Goal: Find contact information: Find contact information

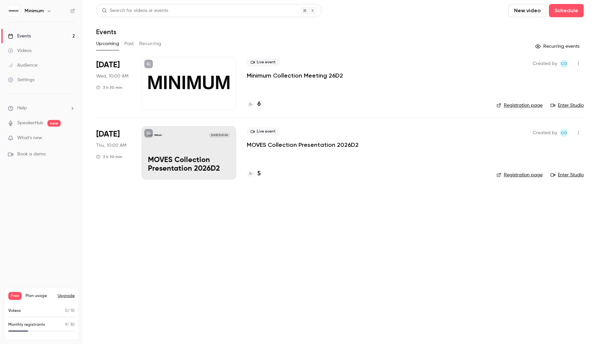
click at [38, 84] on link "Settings" at bounding box center [41, 80] width 83 height 15
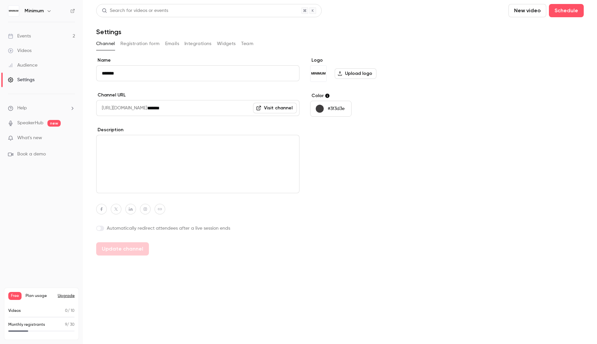
click at [243, 47] on button "Team" at bounding box center [247, 43] width 13 height 11
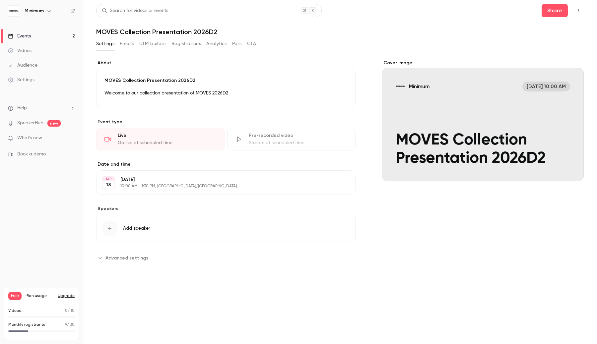
click at [185, 42] on button "Registrations" at bounding box center [186, 43] width 30 height 11
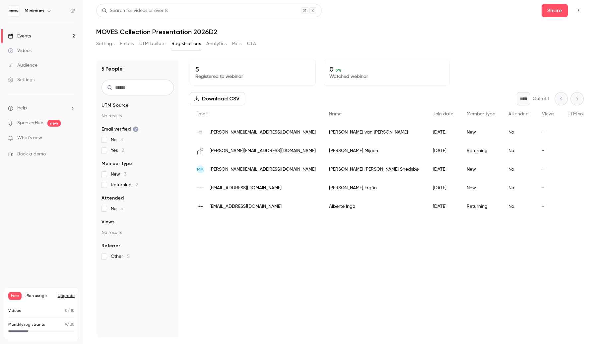
click at [258, 149] on span "nicole@fancyfarmers.com" at bounding box center [263, 151] width 106 height 7
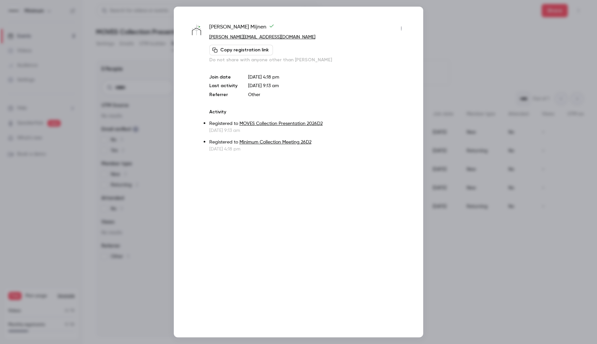
click at [409, 22] on div "Nicole Mijnen nicole@fancyfarmers.com Copy registration link Do not share with …" at bounding box center [298, 172] width 249 height 331
click at [401, 27] on icon "button" at bounding box center [401, 28] width 5 height 5
click at [401, 27] on div at bounding box center [298, 172] width 597 height 344
click at [472, 48] on div at bounding box center [298, 172] width 597 height 344
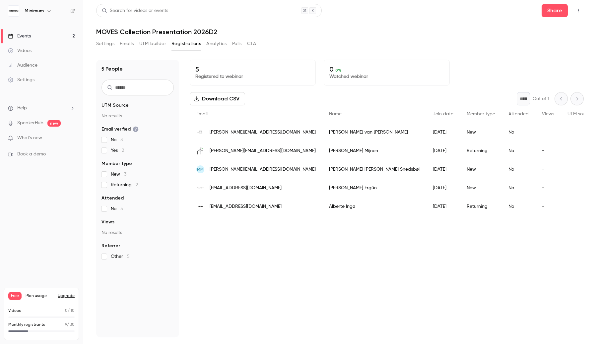
click at [258, 45] on div "Settings Emails UTM builder Registrations Analytics Polls CTA" at bounding box center [339, 44] width 487 height 13
click at [255, 45] on button "CTA" at bounding box center [251, 43] width 9 height 11
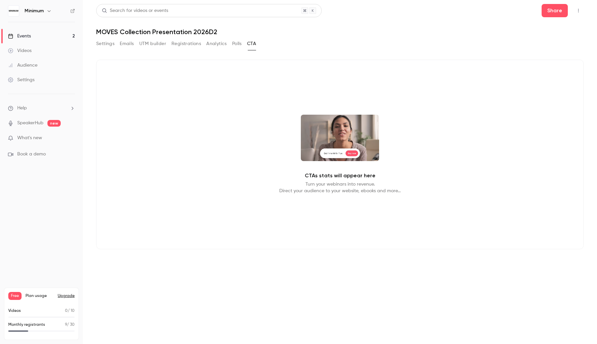
click at [238, 44] on button "Polls" at bounding box center [237, 43] width 10 height 11
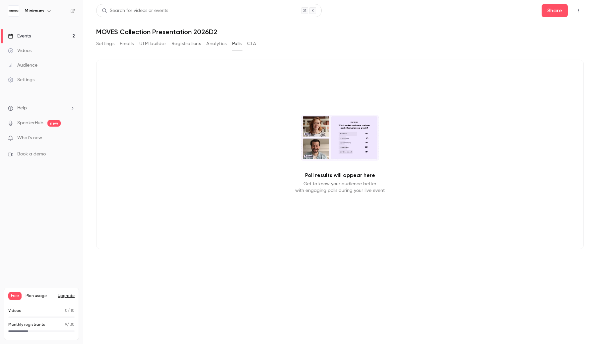
click at [221, 44] on button "Analytics" at bounding box center [216, 43] width 21 height 11
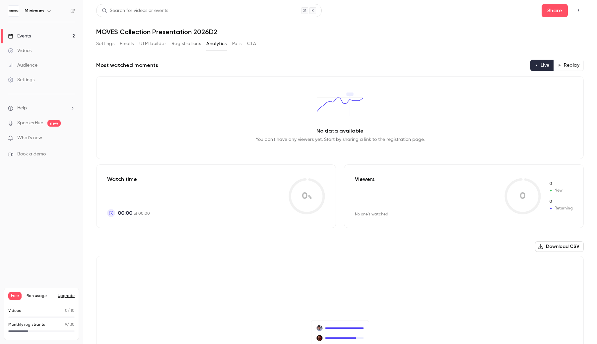
click at [111, 47] on button "Settings" at bounding box center [105, 43] width 18 height 11
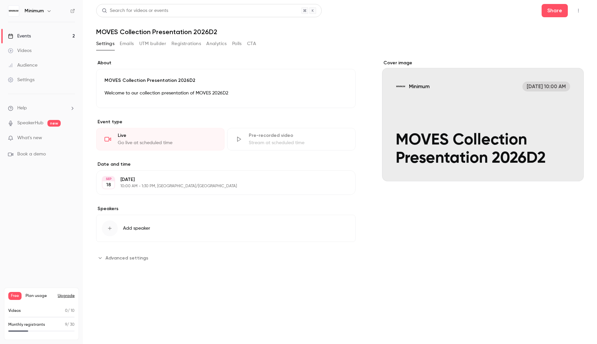
click at [217, 46] on button "Analytics" at bounding box center [216, 43] width 21 height 11
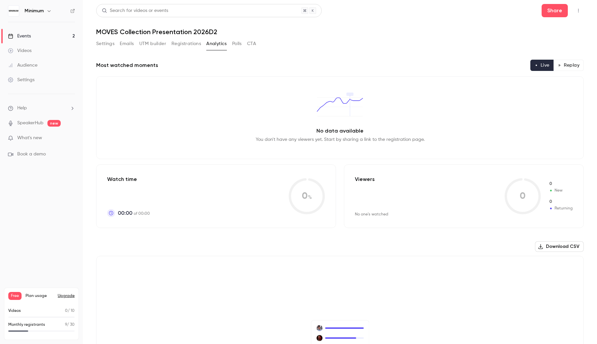
click at [187, 40] on button "Registrations" at bounding box center [186, 43] width 30 height 11
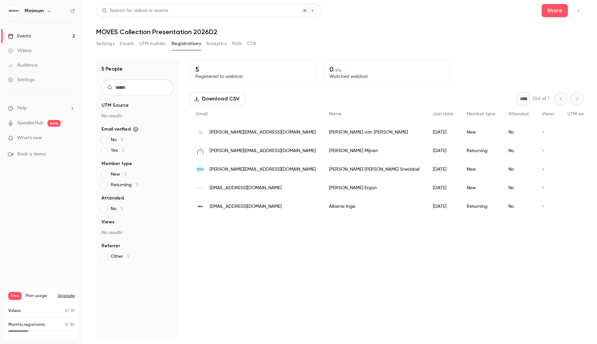
click at [224, 157] on div "nicole@fancyfarmers.com" at bounding box center [256, 151] width 133 height 19
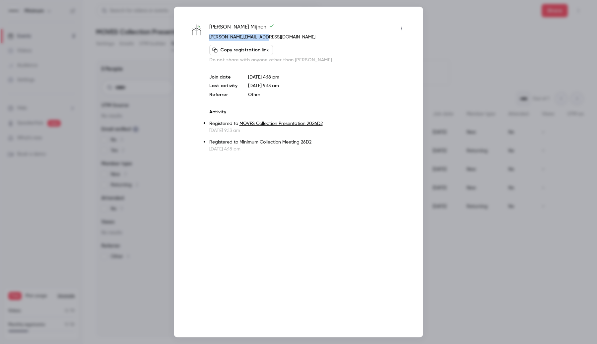
drag, startPoint x: 270, startPoint y: 38, endPoint x: 208, endPoint y: 37, distance: 62.0
click at [208, 37] on div "Nicole Mijnen nicole@fancyfarmers.com Copy registration link Do not share with …" at bounding box center [298, 87] width 216 height 129
copy link "nicole@fancyfarmers.com"
click at [283, 38] on p "nicole@fancyfarmers.com" at bounding box center [307, 37] width 197 height 7
drag, startPoint x: 276, startPoint y: 38, endPoint x: 209, endPoint y: 37, distance: 67.3
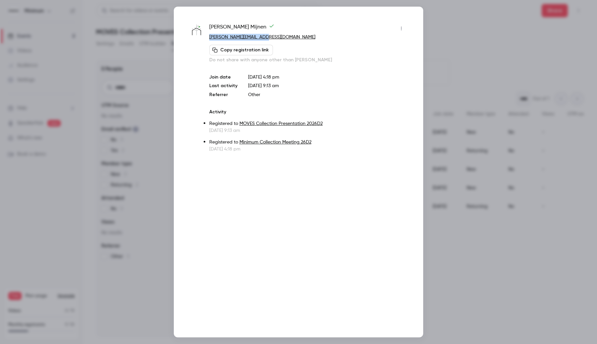
click at [209, 37] on p "nicole@fancyfarmers.com" at bounding box center [307, 37] width 197 height 7
copy link "nicole@fancyfarmers.com"
click at [479, 71] on div at bounding box center [298, 172] width 597 height 344
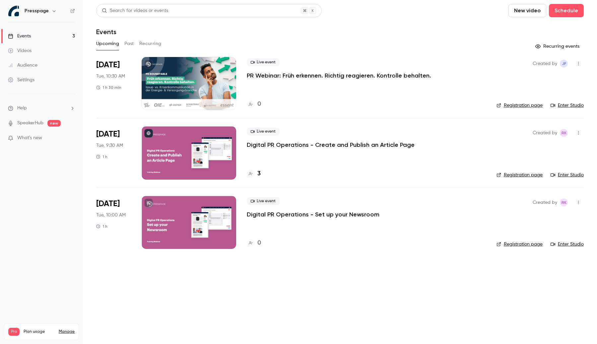
click at [37, 12] on h6 "Presspage" at bounding box center [37, 11] width 24 height 7
click at [53, 12] on icon "button" at bounding box center [53, 10] width 5 height 5
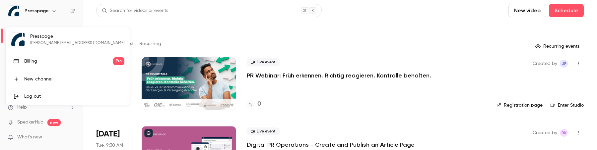
click at [121, 20] on div at bounding box center [298, 75] width 597 height 150
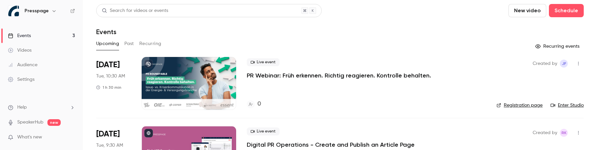
click at [72, 14] on div "Presspage" at bounding box center [41, 10] width 67 height 11
click at [72, 6] on div "Presspage" at bounding box center [41, 10] width 67 height 11
click at [72, 14] on div "Presspage" at bounding box center [41, 10] width 67 height 11
click at [73, 9] on icon at bounding box center [72, 11] width 5 height 5
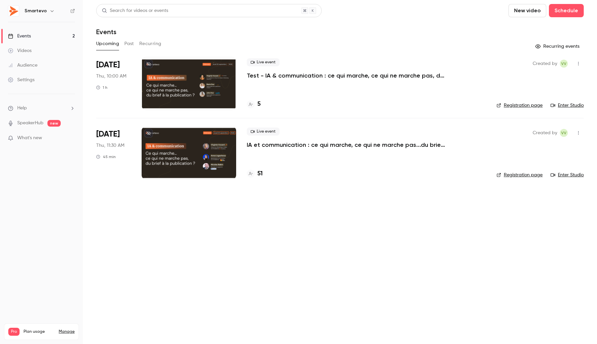
click at [185, 75] on div at bounding box center [189, 83] width 94 height 53
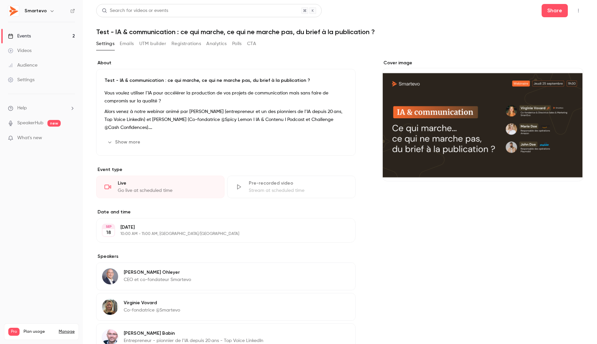
click at [184, 46] on button "Registrations" at bounding box center [186, 43] width 30 height 11
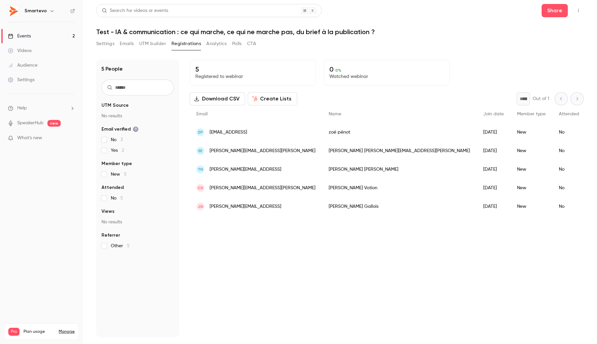
click at [50, 35] on link "Events 2" at bounding box center [41, 36] width 83 height 15
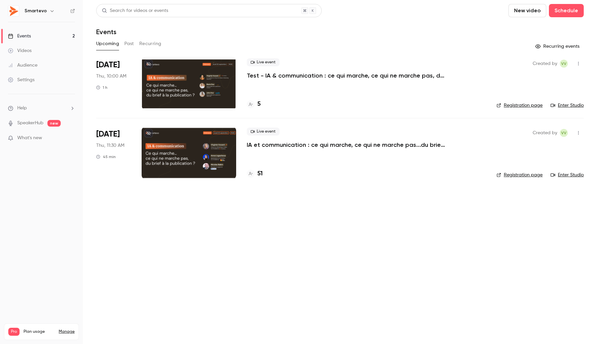
click at [186, 153] on div at bounding box center [189, 152] width 94 height 53
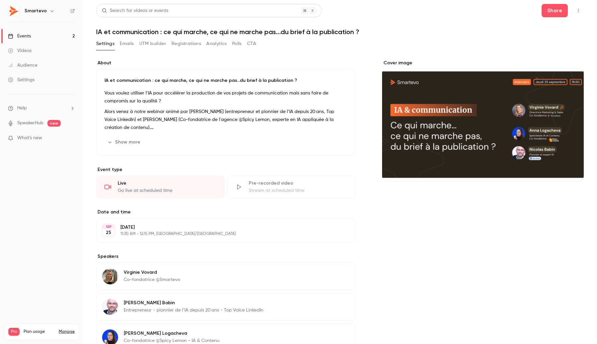
click at [187, 44] on button "Registrations" at bounding box center [186, 43] width 30 height 11
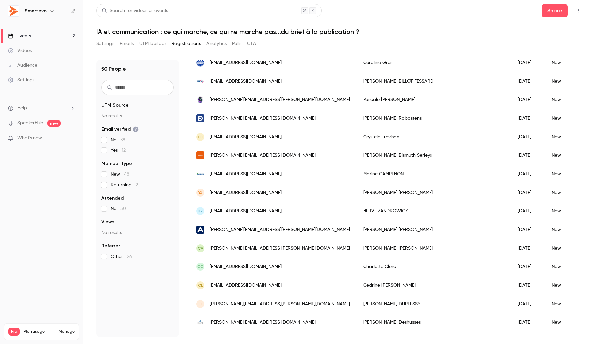
scroll to position [182, 0]
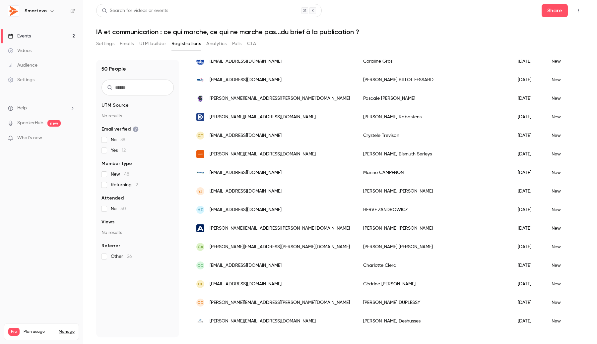
click at [126, 89] on input "text" at bounding box center [137, 88] width 72 height 16
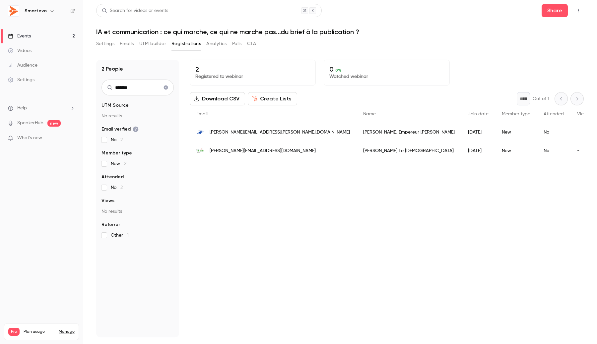
type input "*******"
click at [245, 134] on span "[PERSON_NAME][EMAIL_ADDRESS][PERSON_NAME][DOMAIN_NAME]" at bounding box center [280, 132] width 140 height 7
click at [356, 132] on div "[PERSON_NAME] [PERSON_NAME]" at bounding box center [408, 132] width 105 height 19
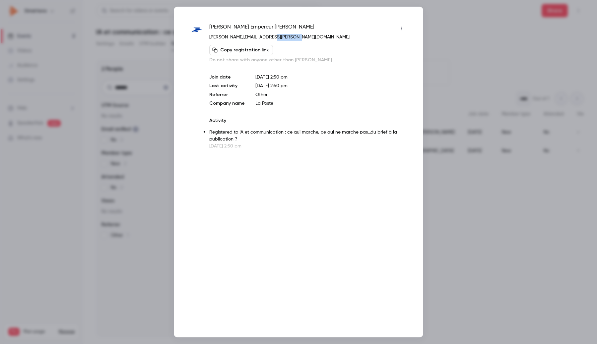
drag, startPoint x: 291, startPoint y: 35, endPoint x: 265, endPoint y: 36, distance: 25.5
click at [265, 35] on p "jessica.empereur-teixeira@laposte.fr" at bounding box center [307, 37] width 197 height 7
copy link "laposte.fr"
